Goal: Information Seeking & Learning: Learn about a topic

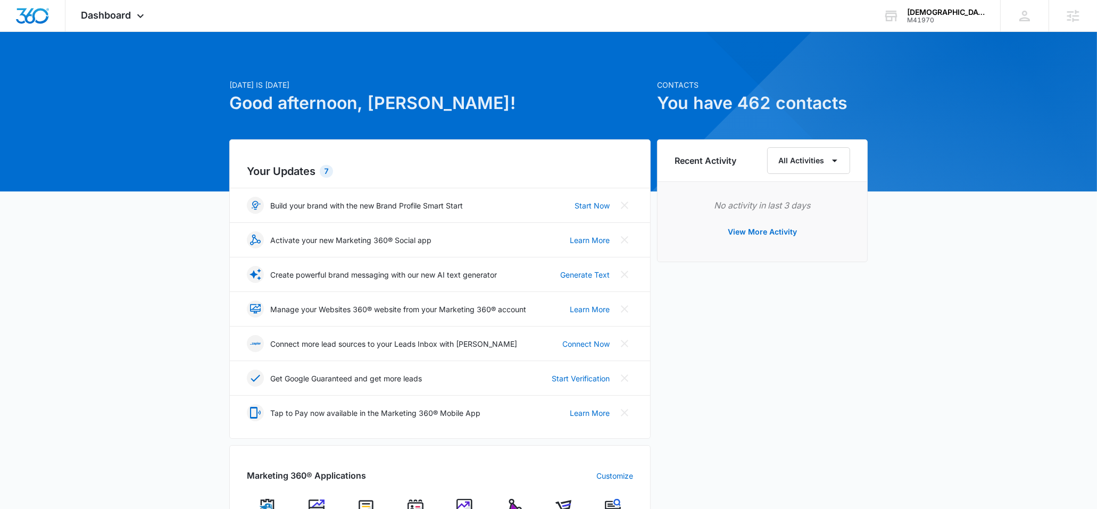
click at [511, 503] on img at bounding box center [514, 507] width 16 height 16
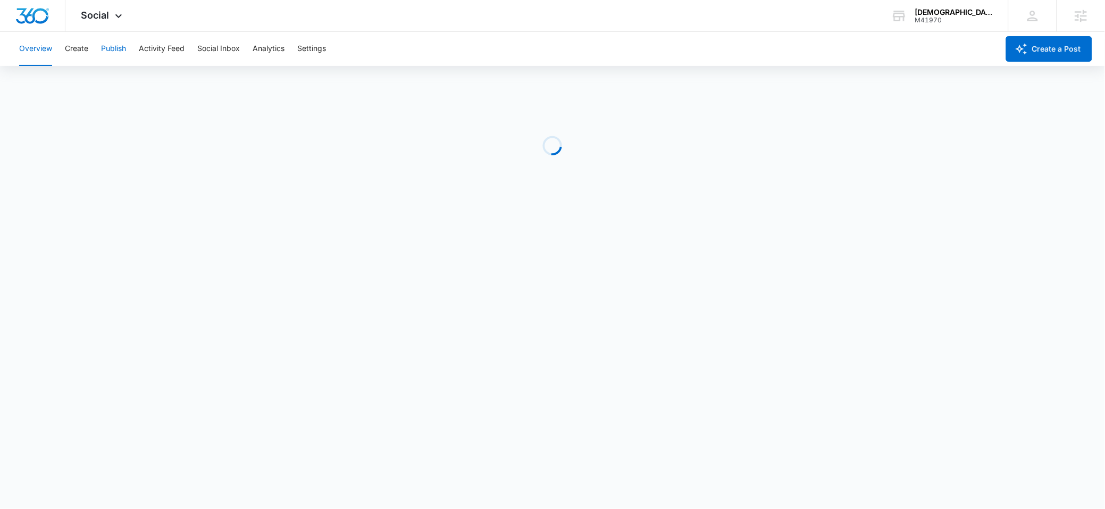
click at [110, 49] on button "Publish" at bounding box center [113, 49] width 25 height 34
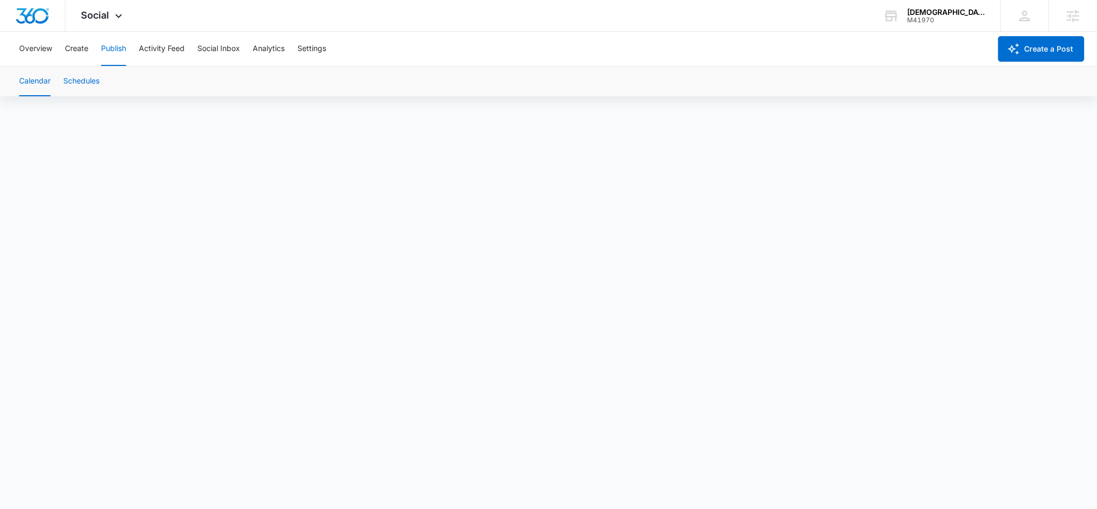
click at [93, 85] on button "Schedules" at bounding box center [81, 81] width 36 height 30
click at [86, 56] on button "Create" at bounding box center [76, 49] width 23 height 34
click at [115, 88] on button "Approvals" at bounding box center [104, 81] width 36 height 30
click at [113, 53] on button "Publish" at bounding box center [113, 49] width 25 height 34
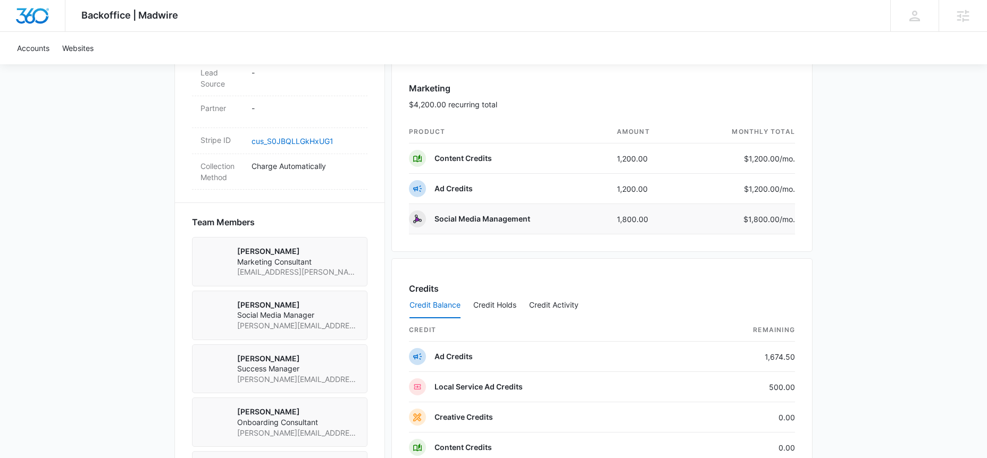
scroll to position [718, 0]
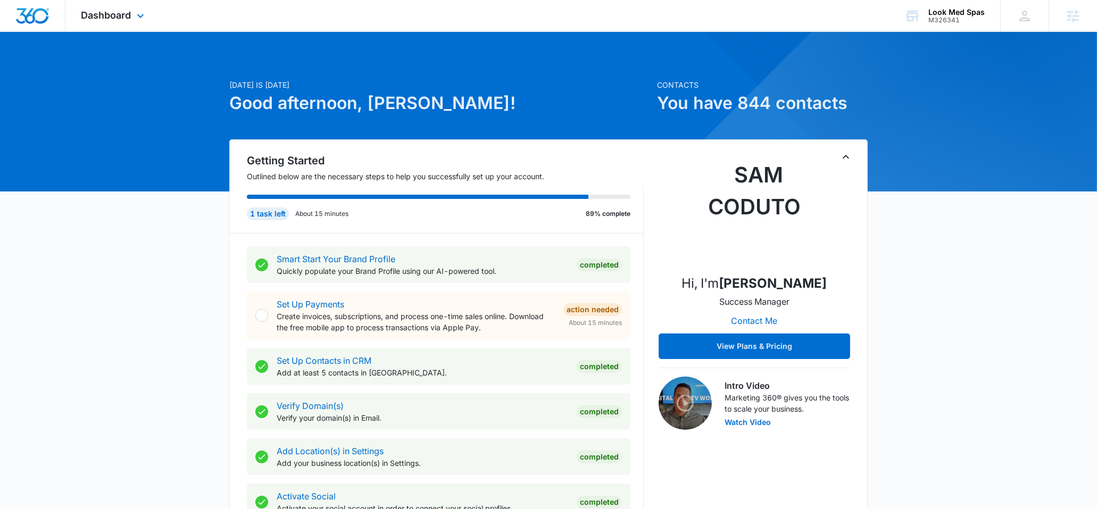
click at [85, 7] on div "Dashboard Apps Reputation Forms CRM Email Social Content Ads Intelligence Files…" at bounding box center [113, 15] width 97 height 31
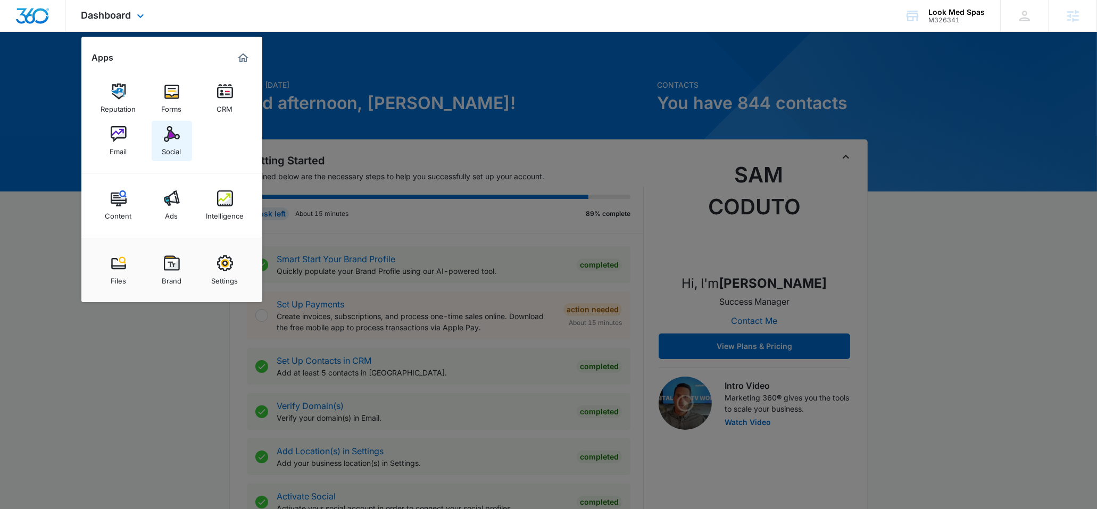
click at [166, 140] on img at bounding box center [172, 134] width 16 height 16
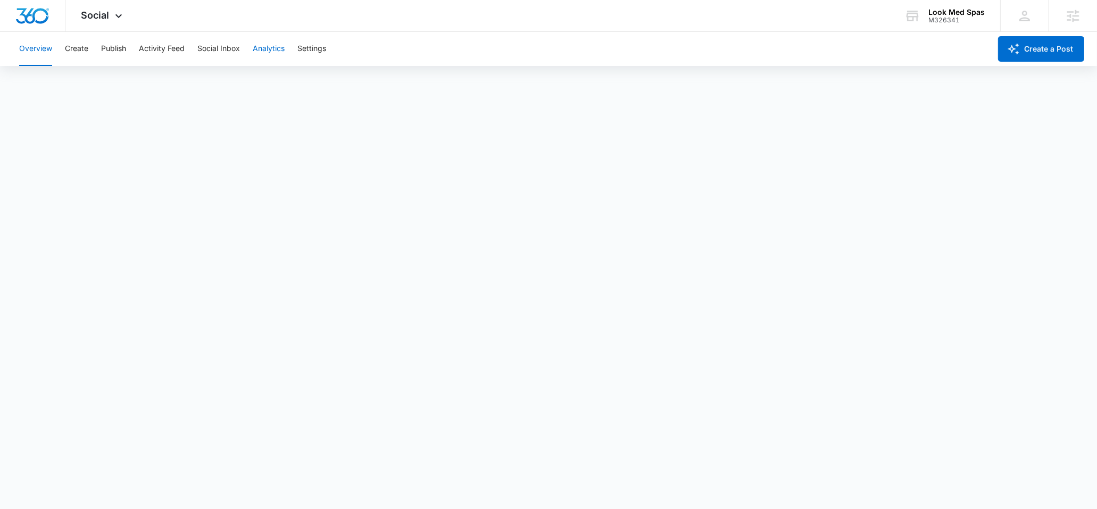
click at [264, 49] on button "Analytics" at bounding box center [269, 49] width 32 height 34
click at [343, 82] on button "Reports" at bounding box center [349, 81] width 27 height 30
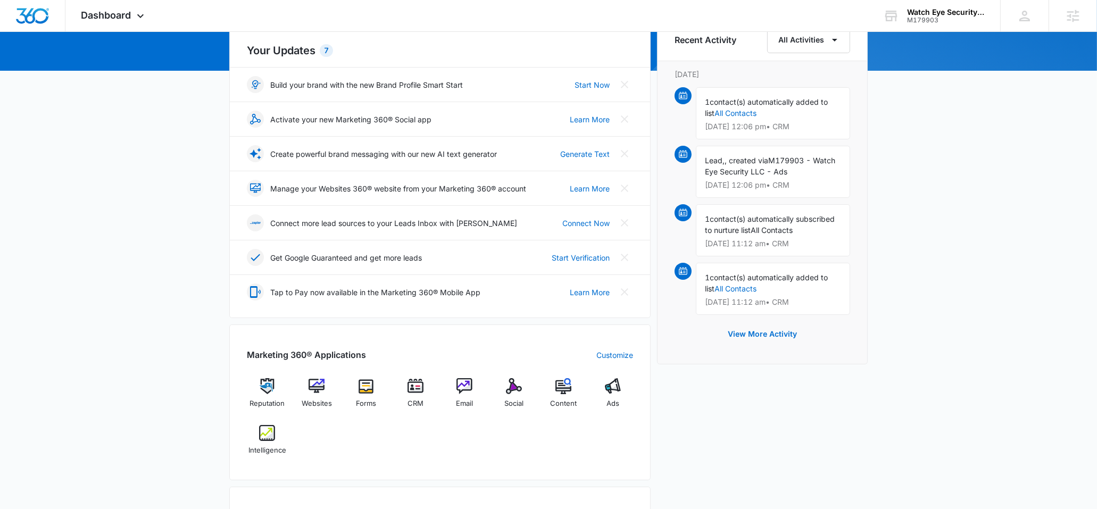
scroll to position [188, 0]
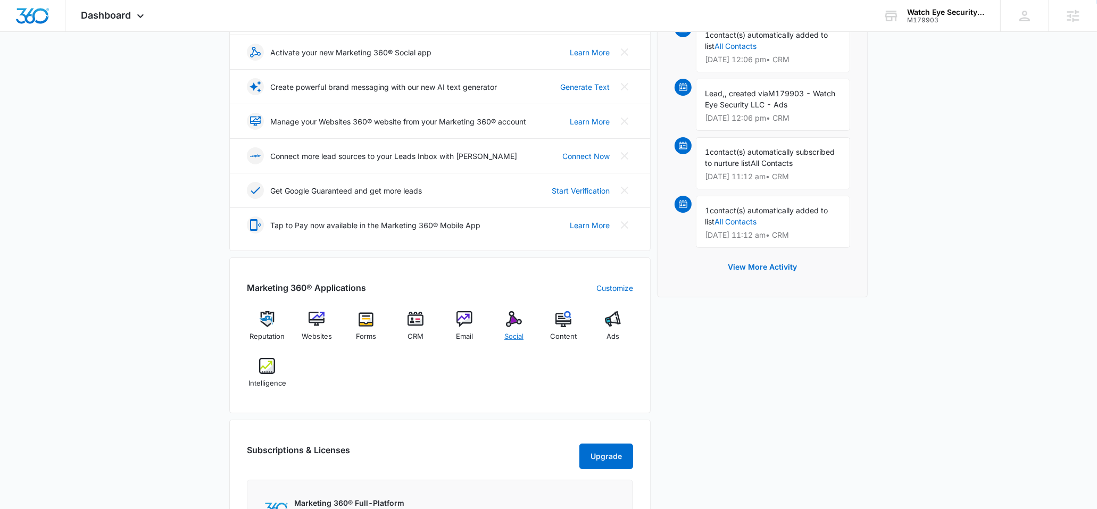
click at [511, 334] on span "Social" at bounding box center [513, 336] width 19 height 11
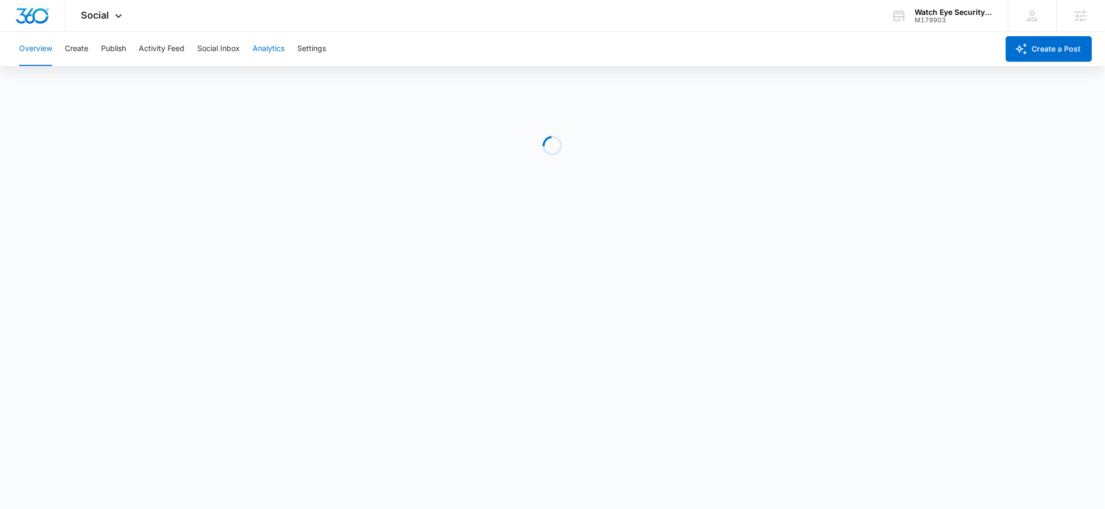
click at [274, 52] on button "Analytics" at bounding box center [269, 49] width 32 height 34
click at [354, 83] on button "Reports" at bounding box center [349, 81] width 27 height 30
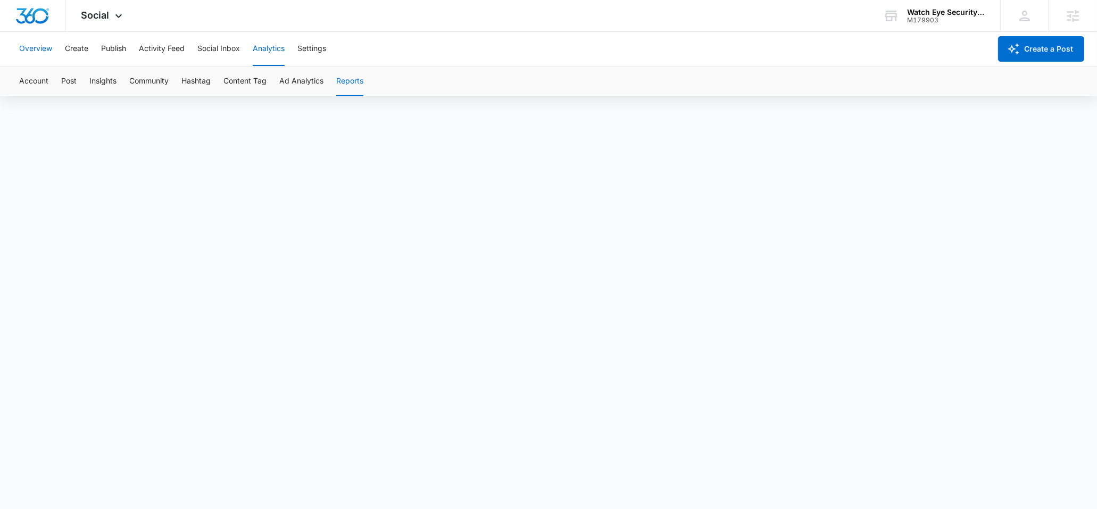
click at [45, 54] on button "Overview" at bounding box center [35, 49] width 33 height 34
click at [270, 52] on button "Analytics" at bounding box center [269, 49] width 32 height 34
click at [334, 76] on div "Account Post Insights Community Hashtag Content Tag Ad Analytics Reports" at bounding box center [548, 81] width 1071 height 30
click at [339, 78] on button "Reports" at bounding box center [349, 81] width 27 height 30
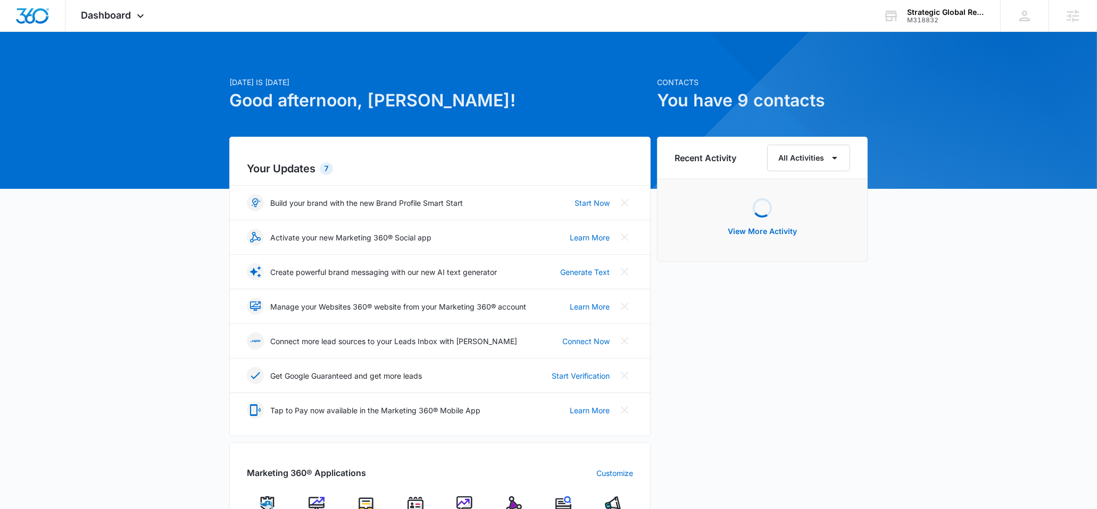
scroll to position [11, 0]
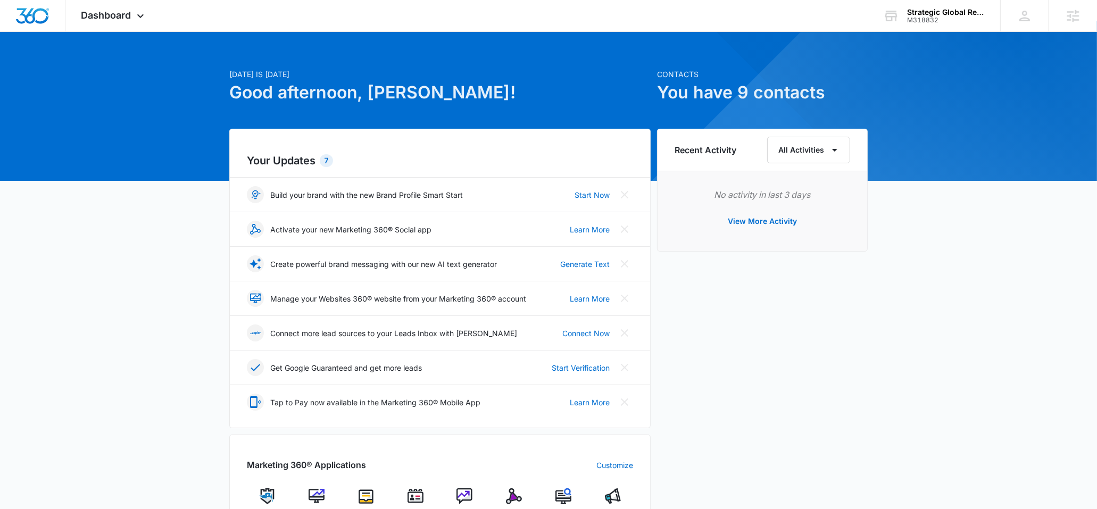
click at [508, 498] on img at bounding box center [514, 496] width 16 height 16
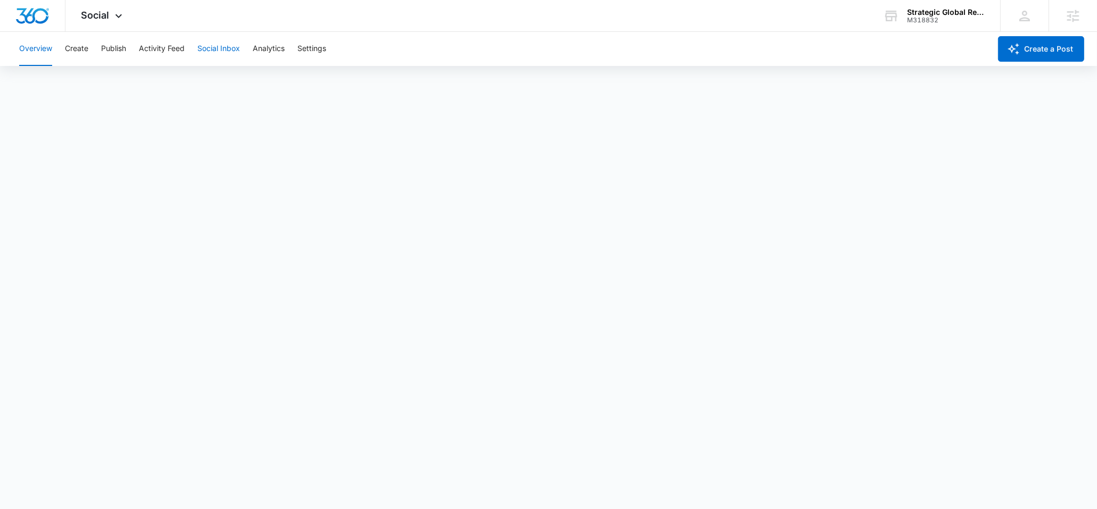
click at [233, 56] on button "Social Inbox" at bounding box center [218, 49] width 43 height 34
click at [267, 53] on button "Analytics" at bounding box center [269, 49] width 32 height 34
click at [268, 56] on button "Analytics" at bounding box center [269, 49] width 32 height 34
click at [347, 84] on button "Reports" at bounding box center [349, 81] width 27 height 30
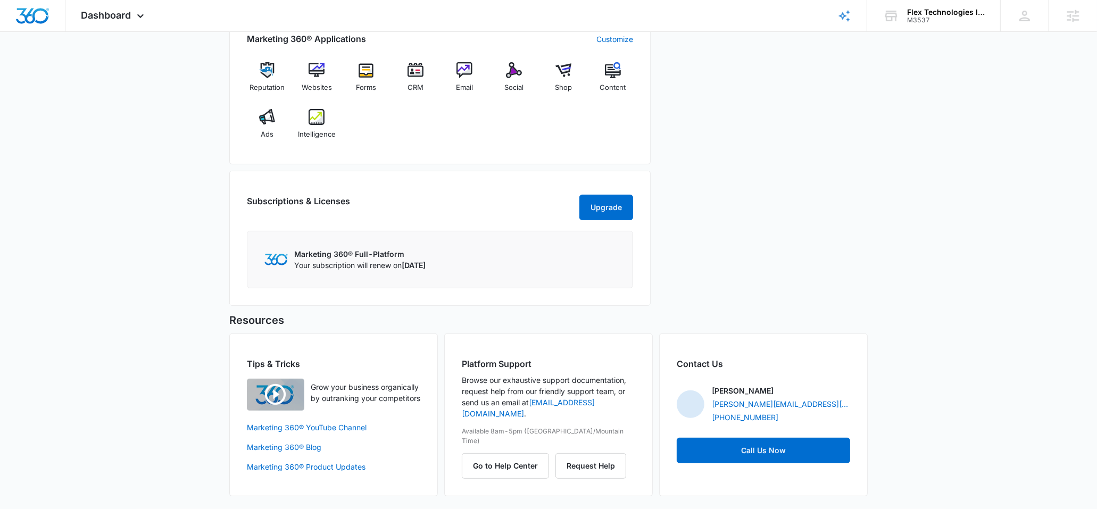
scroll to position [380, 0]
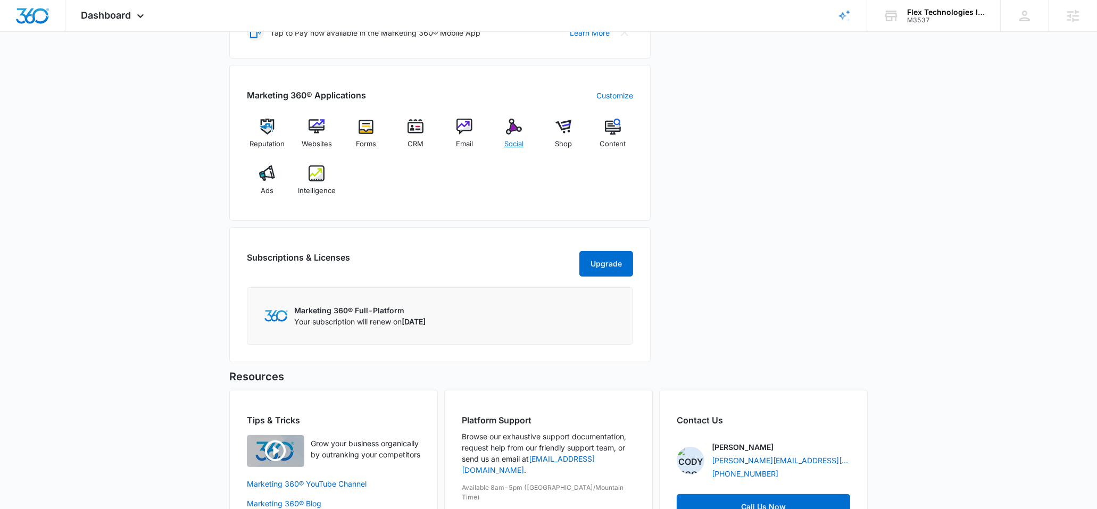
click at [514, 131] on img at bounding box center [514, 127] width 16 height 16
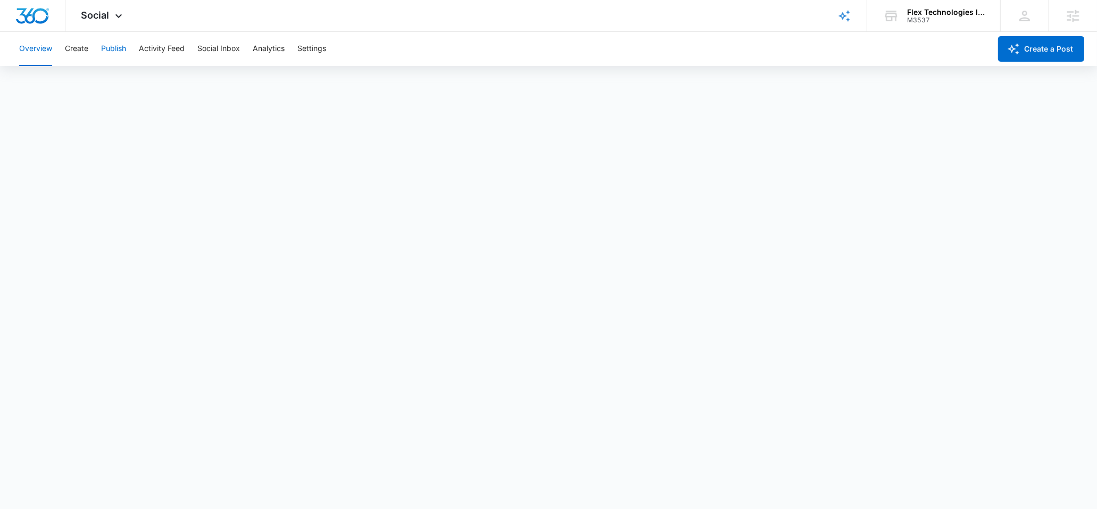
click at [114, 50] on button "Publish" at bounding box center [113, 49] width 25 height 34
click at [75, 49] on button "Create" at bounding box center [76, 49] width 23 height 34
click at [122, 87] on div "Content Library Approvals Recommendations Auto Import" at bounding box center [548, 81] width 1071 height 30
click at [113, 51] on button "Publish" at bounding box center [113, 49] width 25 height 34
click at [97, 77] on button "Schedules" at bounding box center [81, 81] width 36 height 30
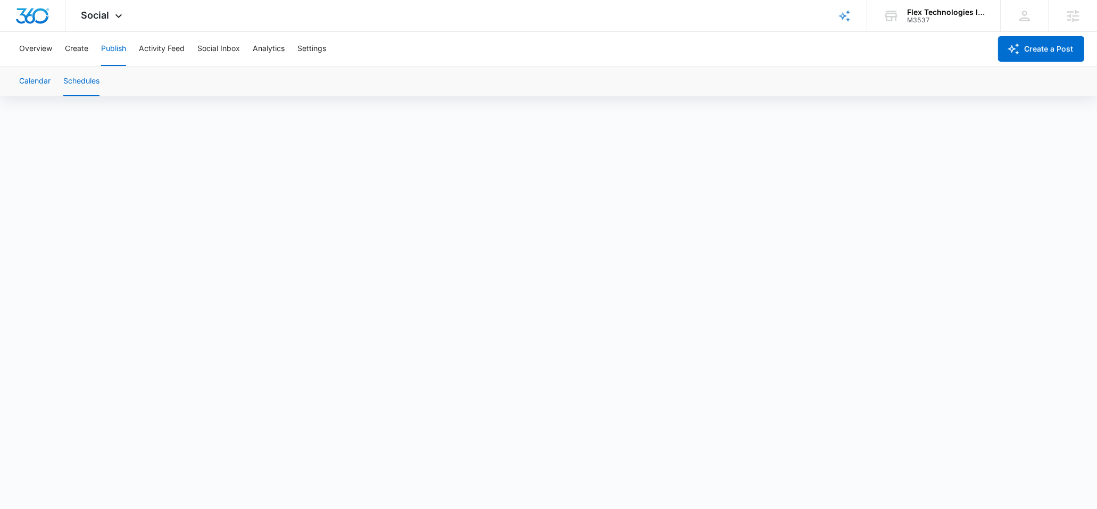
click at [38, 86] on button "Calendar" at bounding box center [34, 81] width 31 height 30
click at [80, 84] on button "Schedules" at bounding box center [81, 81] width 36 height 30
click at [79, 49] on button "Create" at bounding box center [76, 49] width 23 height 34
click at [84, 47] on button "Create" at bounding box center [76, 49] width 23 height 34
click at [37, 47] on button "Overview" at bounding box center [35, 49] width 33 height 34
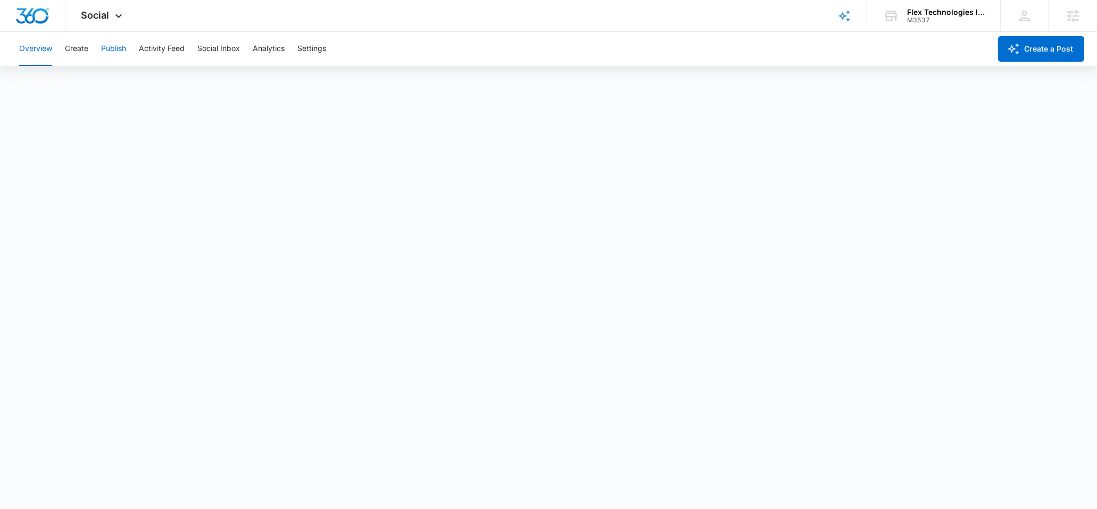
click at [107, 43] on button "Publish" at bounding box center [113, 49] width 25 height 34
click at [82, 79] on button "Schedules" at bounding box center [81, 81] width 36 height 30
click at [76, 51] on button "Create" at bounding box center [76, 49] width 23 height 34
click at [88, 81] on button "Approvals" at bounding box center [104, 81] width 36 height 30
click at [35, 51] on button "Overview" at bounding box center [35, 49] width 33 height 34
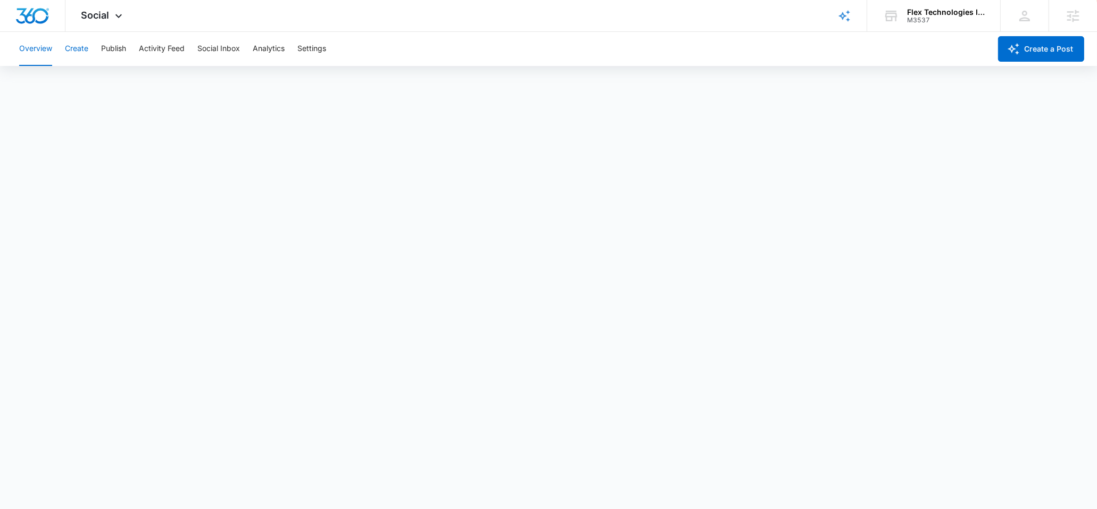
click at [87, 59] on button "Create" at bounding box center [76, 49] width 23 height 34
click at [109, 54] on button "Publish" at bounding box center [113, 49] width 25 height 34
click at [86, 79] on button "Schedules" at bounding box center [81, 81] width 36 height 30
click at [81, 46] on button "Create" at bounding box center [76, 49] width 23 height 34
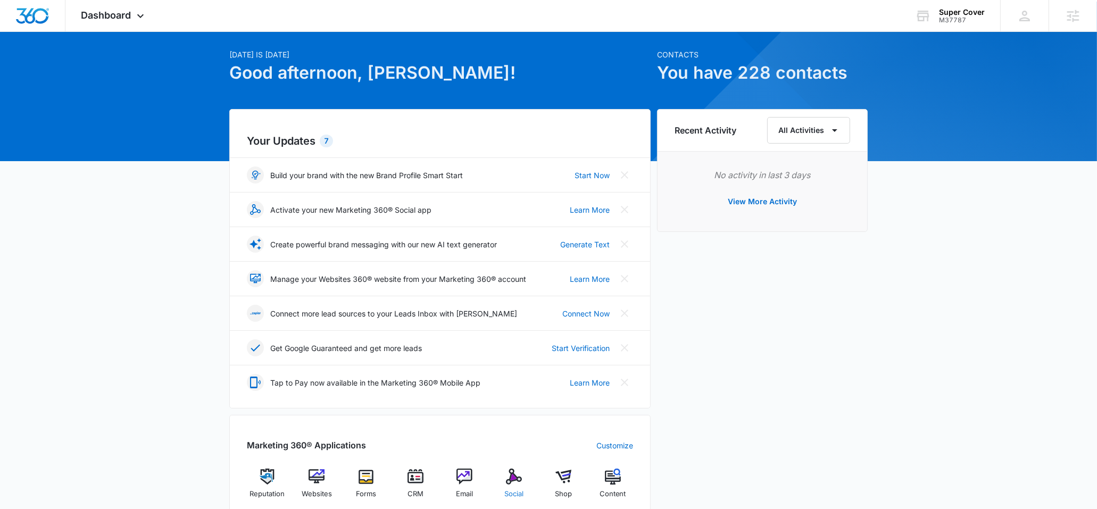
scroll to position [32, 0]
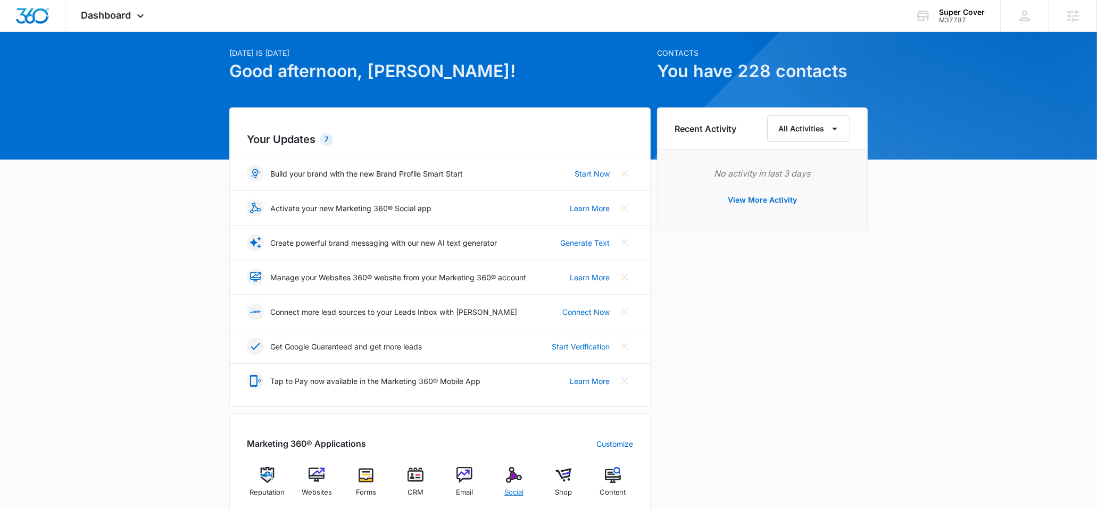
click at [519, 470] on img at bounding box center [514, 475] width 16 height 16
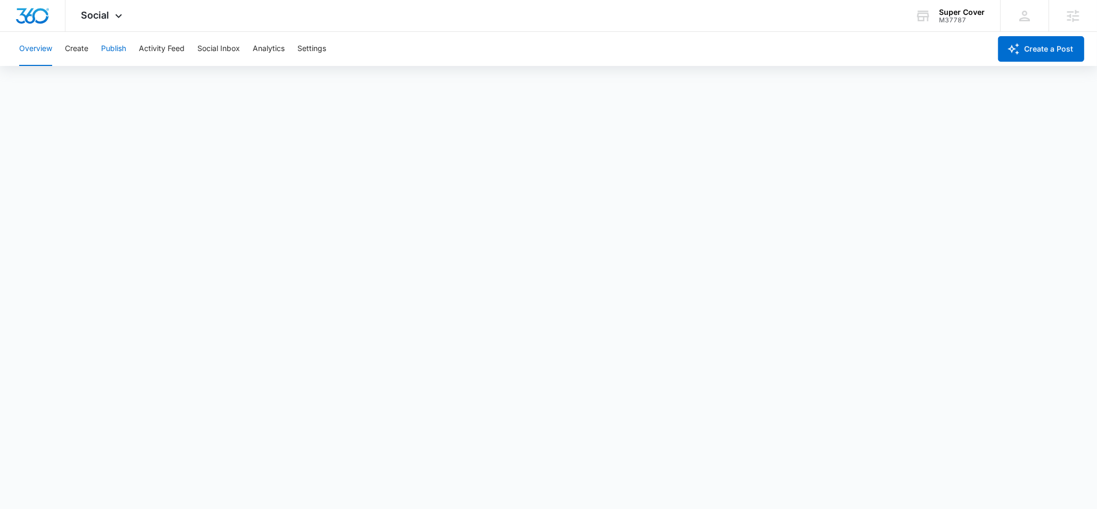
click at [106, 52] on button "Publish" at bounding box center [113, 49] width 25 height 34
click at [44, 52] on button "Overview" at bounding box center [35, 49] width 33 height 34
click at [129, 48] on div "Overview Create Publish Activity Feed Social Inbox Analytics Settings" at bounding box center [502, 49] width 978 height 34
click at [116, 43] on button "Publish" at bounding box center [113, 49] width 25 height 34
click at [38, 47] on button "Overview" at bounding box center [35, 49] width 33 height 34
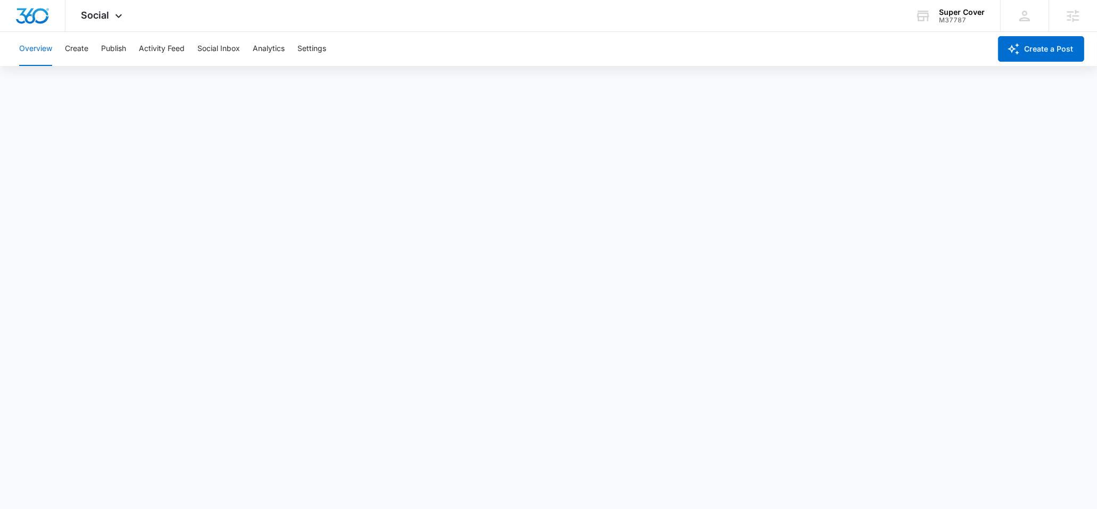
scroll to position [1, 0]
click at [113, 55] on button "Publish" at bounding box center [113, 49] width 25 height 34
click at [85, 82] on button "Schedules" at bounding box center [81, 81] width 36 height 30
click at [46, 85] on button "Calendar" at bounding box center [34, 81] width 31 height 30
click at [87, 86] on button "Schedules" at bounding box center [81, 81] width 36 height 30
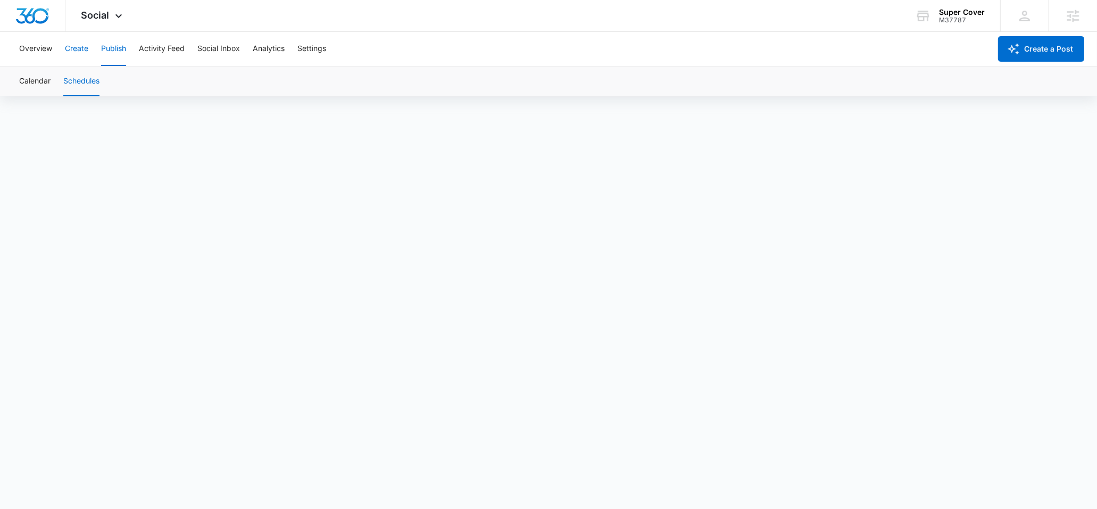
click at [79, 57] on button "Create" at bounding box center [76, 49] width 23 height 34
click at [104, 46] on button "Publish" at bounding box center [113, 49] width 25 height 34
click at [96, 82] on button "Schedules" at bounding box center [81, 81] width 36 height 30
click at [38, 82] on button "Calendar" at bounding box center [34, 81] width 31 height 30
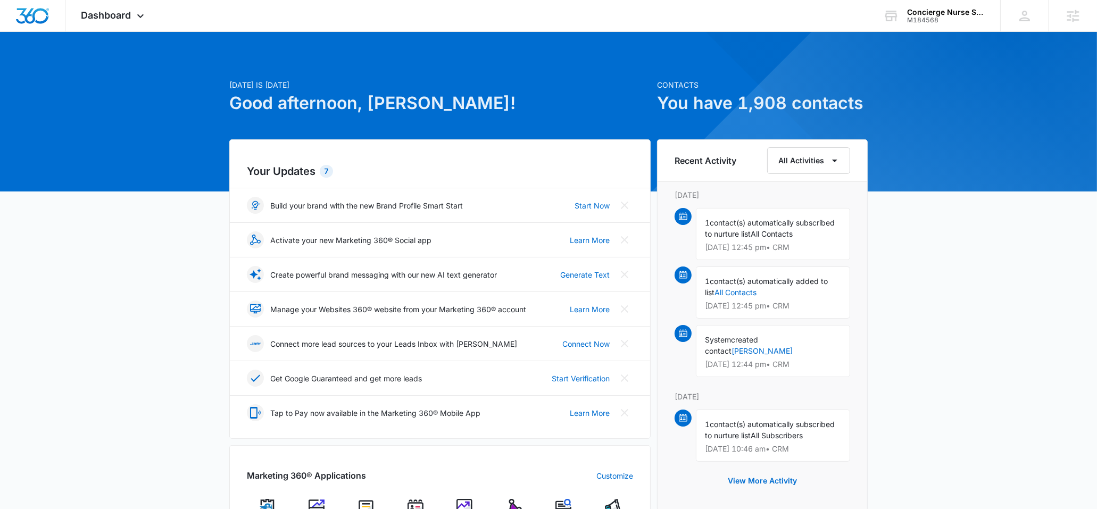
scroll to position [166, 0]
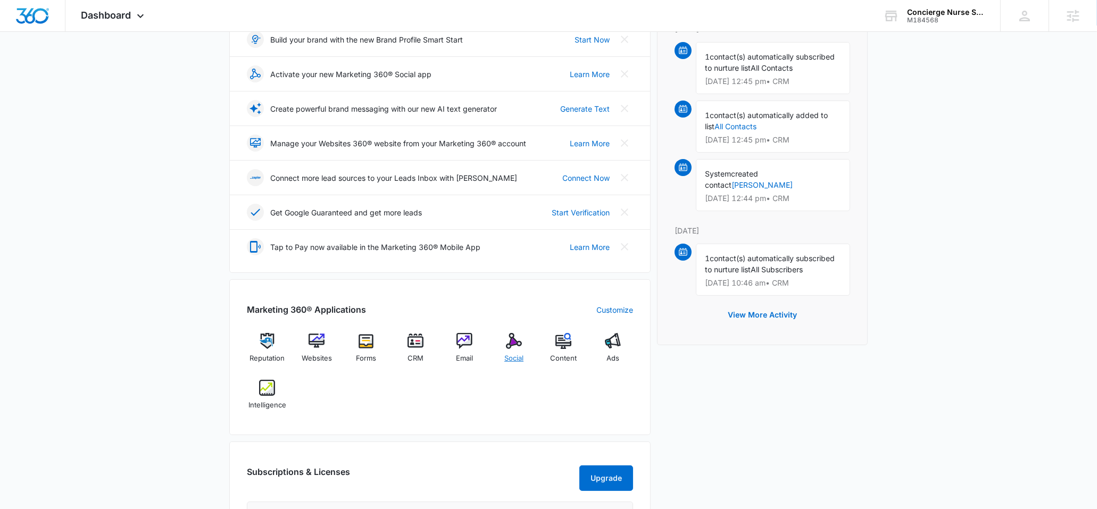
click at [512, 347] on img at bounding box center [514, 341] width 16 height 16
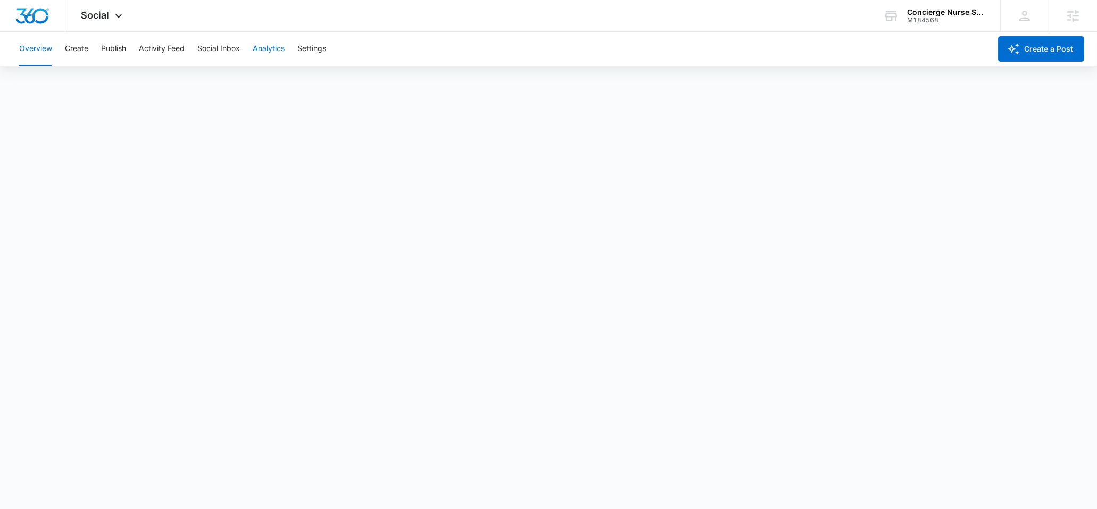
click at [267, 47] on button "Analytics" at bounding box center [269, 49] width 32 height 34
click at [343, 80] on button "Reports" at bounding box center [349, 81] width 27 height 30
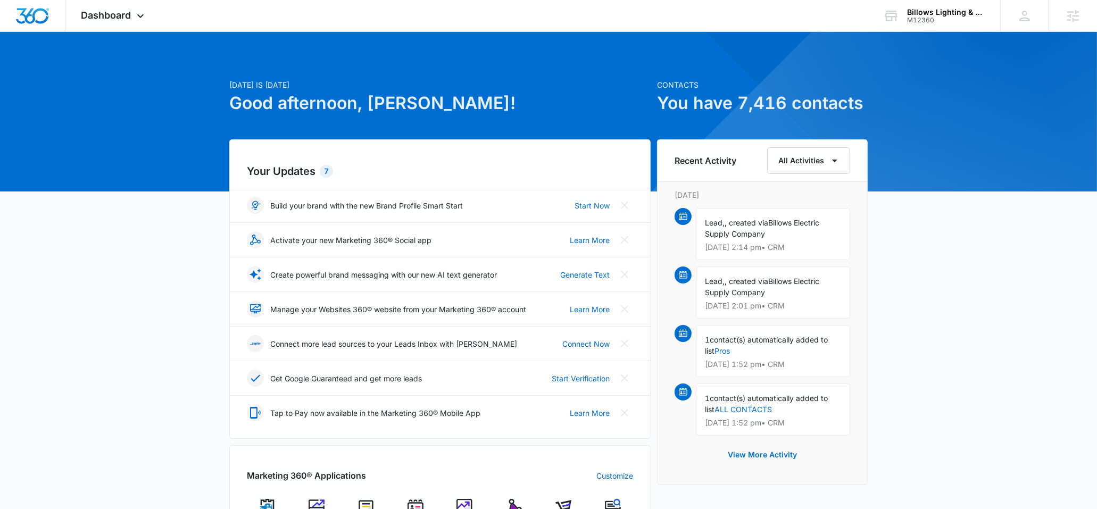
click at [511, 499] on img at bounding box center [514, 507] width 16 height 16
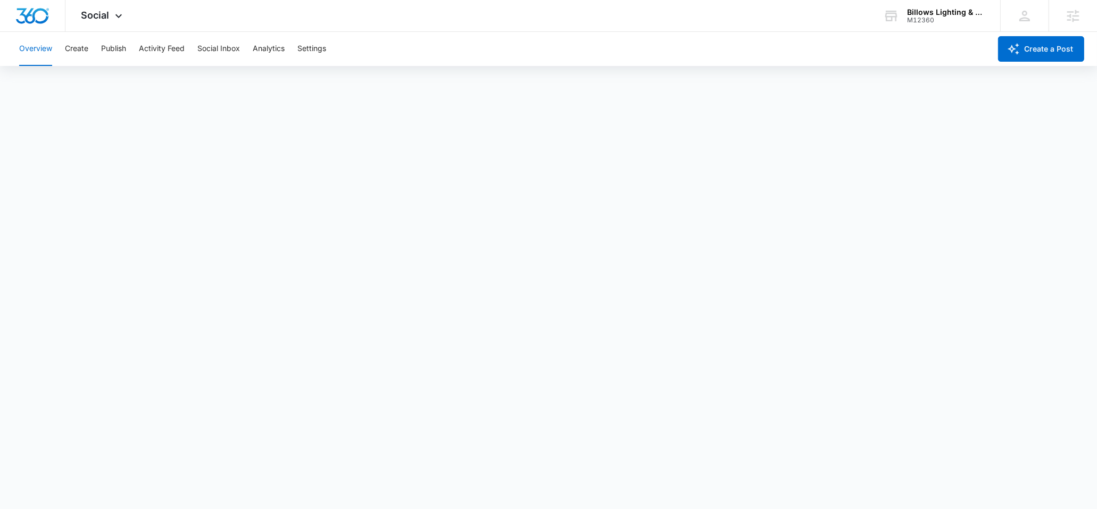
click at [131, 46] on div "Overview Create Publish Activity Feed Social Inbox Analytics Settings" at bounding box center [502, 49] width 978 height 34
click at [126, 47] on button "Publish" at bounding box center [113, 49] width 25 height 34
click at [73, 74] on button "Schedules" at bounding box center [81, 81] width 36 height 30
click at [38, 83] on button "Calendar" at bounding box center [34, 81] width 31 height 30
click at [91, 74] on button "Schedules" at bounding box center [81, 81] width 36 height 30
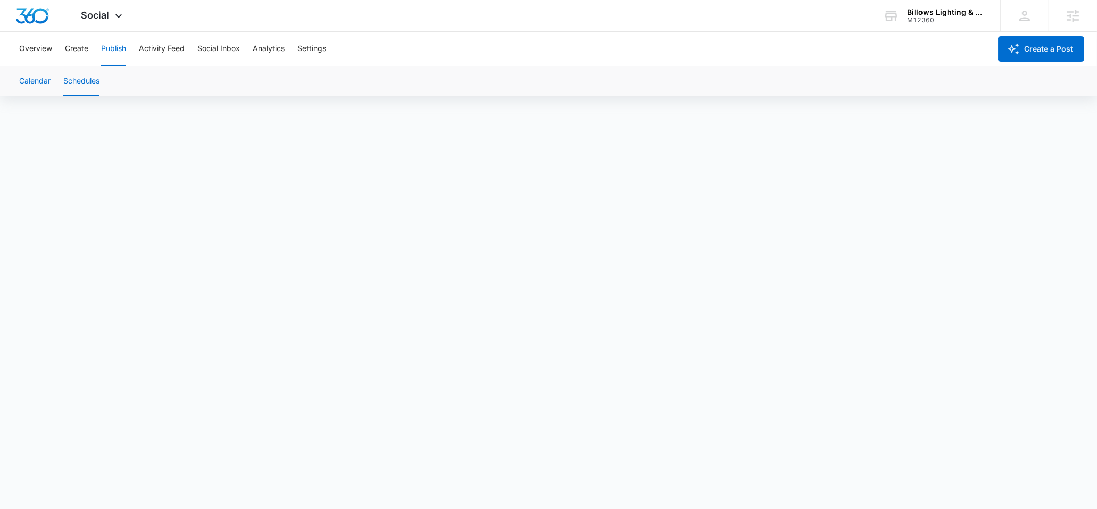
click at [40, 79] on button "Calendar" at bounding box center [34, 81] width 31 height 30
click at [922, 18] on div "M12360" at bounding box center [946, 19] width 78 height 7
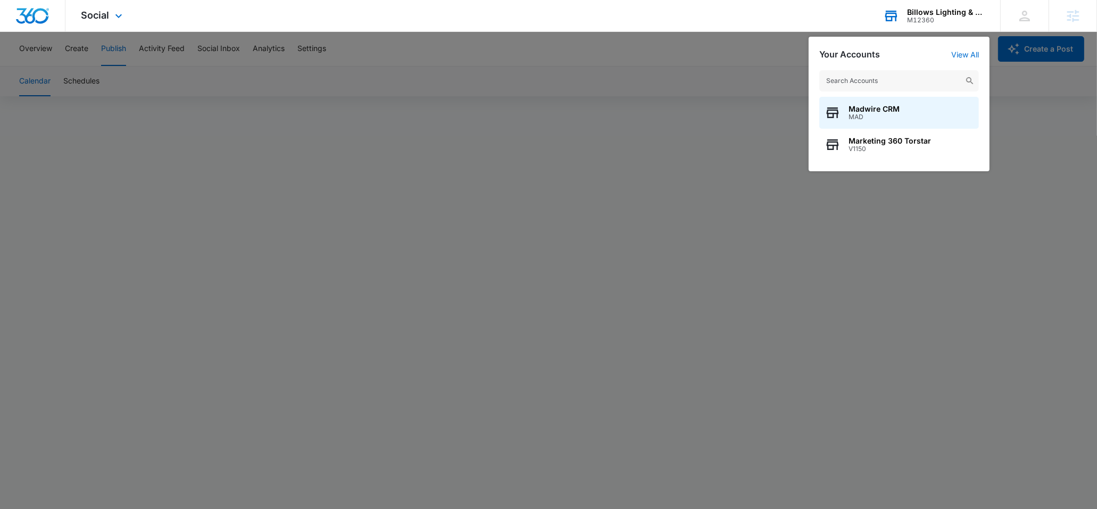
click at [851, 75] on input "text" at bounding box center [899, 80] width 160 height 21
type input "innovative air"
click at [900, 115] on div "Innovative Air M29745" at bounding box center [899, 113] width 160 height 32
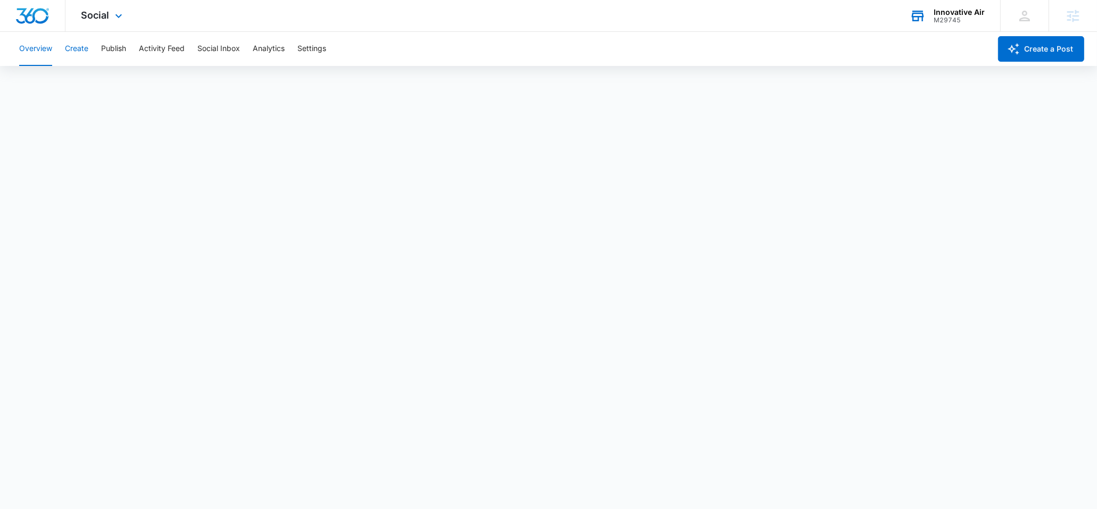
click at [81, 56] on button "Create" at bounding box center [76, 49] width 23 height 34
click at [109, 73] on button "Approvals" at bounding box center [104, 81] width 36 height 30
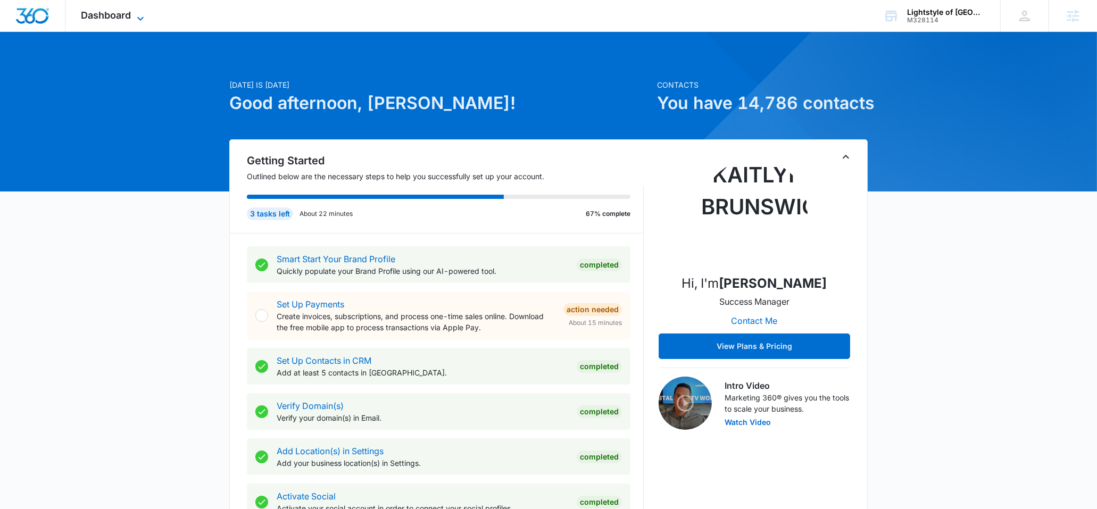
click at [116, 13] on span "Dashboard" at bounding box center [106, 15] width 50 height 11
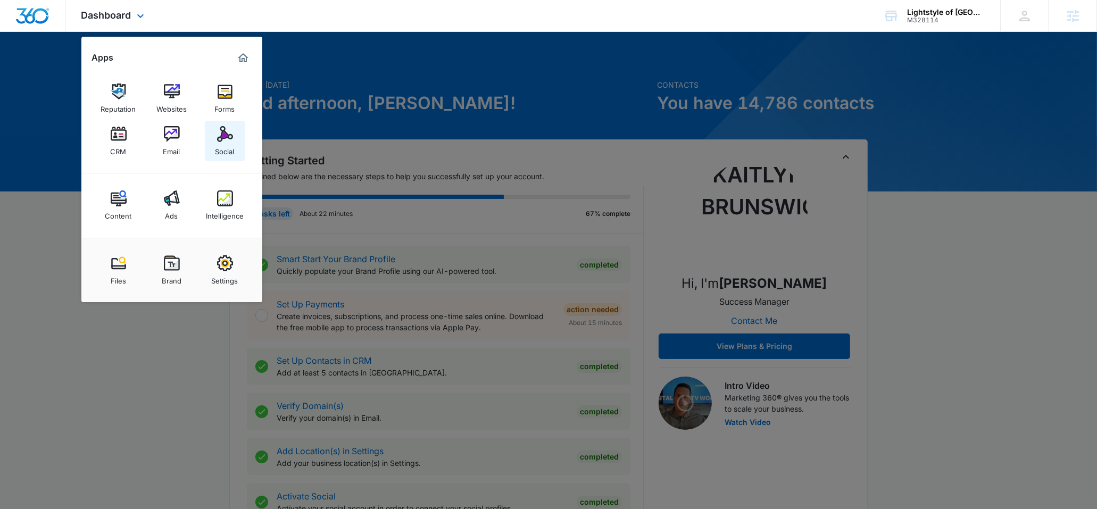
click at [219, 143] on div "Social" at bounding box center [224, 149] width 19 height 14
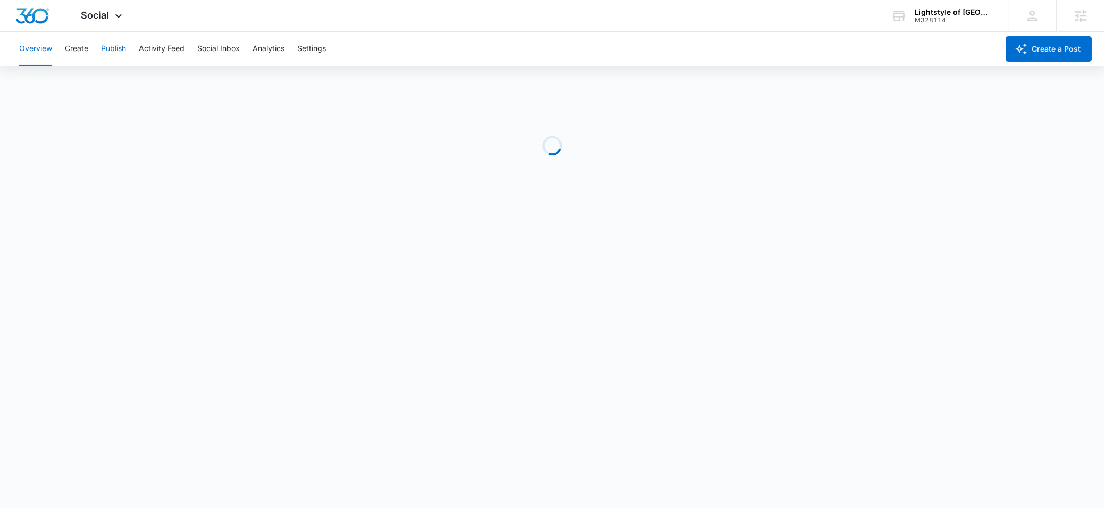
click at [121, 53] on button "Publish" at bounding box center [113, 49] width 25 height 34
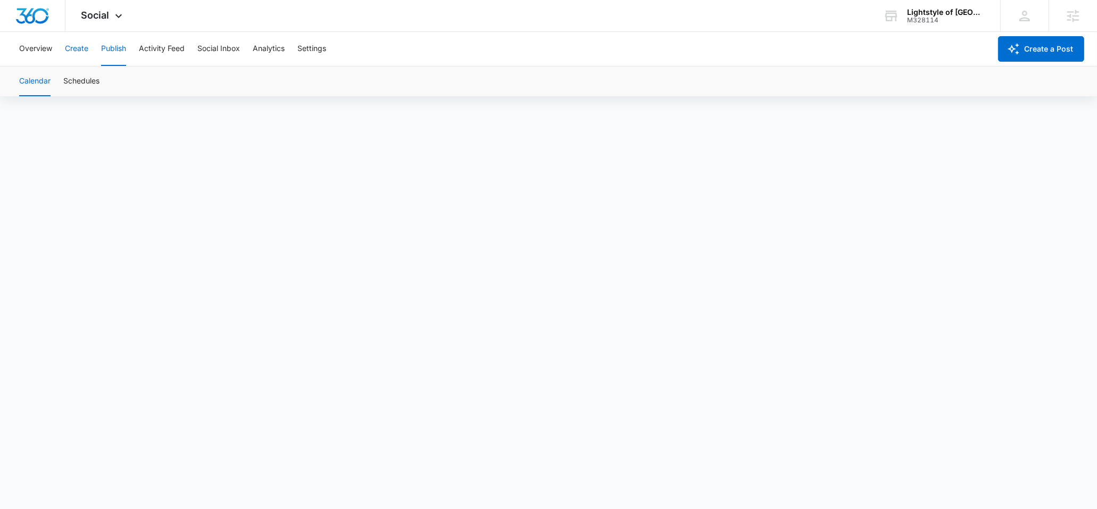
click at [78, 52] on button "Create" at bounding box center [76, 49] width 23 height 34
click at [113, 86] on button "Approvals" at bounding box center [104, 81] width 36 height 30
click at [114, 46] on button "Publish" at bounding box center [113, 49] width 25 height 34
